Goal: Find specific page/section: Locate a particular part of the current website

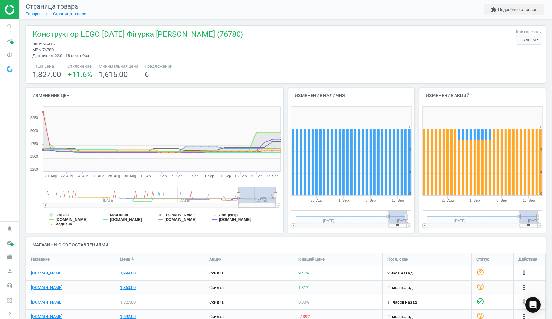
scroll to position [123, 520]
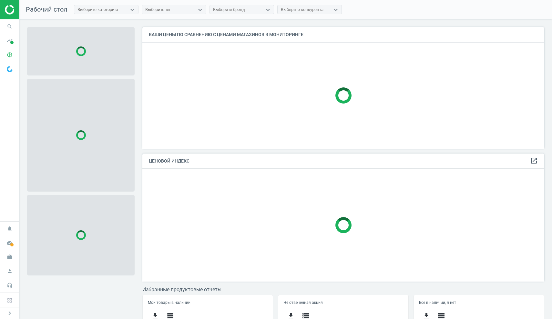
scroll to position [121, 402]
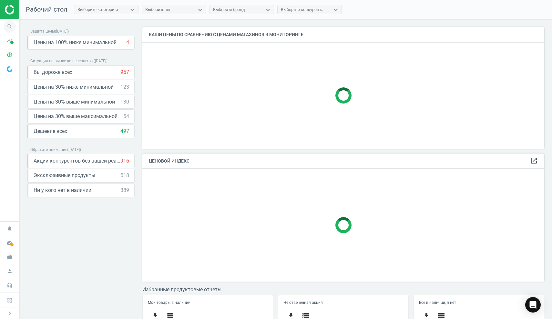
click at [10, 26] on icon "search" at bounding box center [10, 26] width 12 height 12
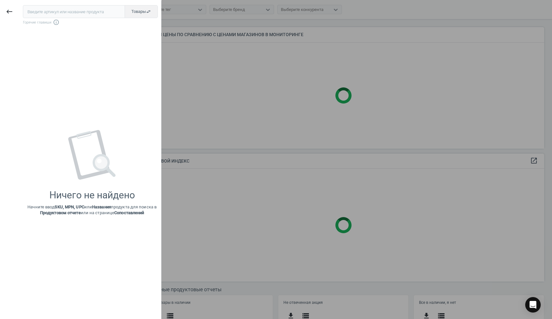
click at [44, 11] on input "text" at bounding box center [74, 11] width 102 height 13
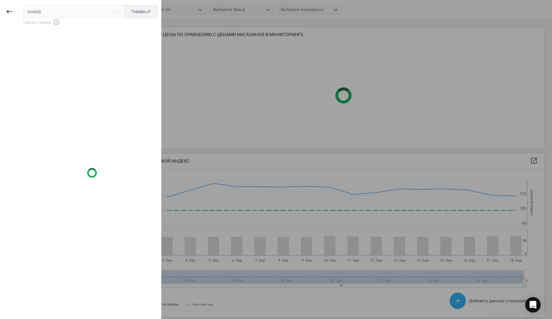
scroll to position [149, 402]
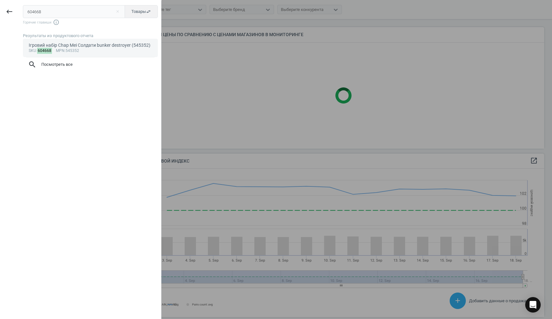
type input "604668"
click at [43, 45] on div "Ігровий набір Chap Mei Солдати bunker destroyer (545352)" at bounding box center [91, 45] width 124 height 6
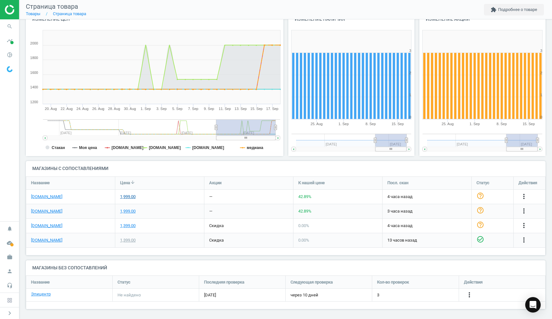
scroll to position [76, 0]
drag, startPoint x: 127, startPoint y: 194, endPoint x: 135, endPoint y: 195, distance: 7.8
click at [127, 194] on div "1,999.00" at bounding box center [127, 197] width 15 height 6
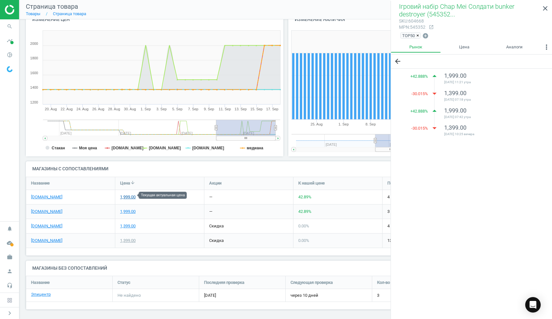
click at [129, 196] on div "1,999.00" at bounding box center [127, 197] width 15 height 6
click at [41, 195] on link "[DOMAIN_NAME]" at bounding box center [46, 197] width 31 height 6
